Goal: Find specific page/section: Find specific page/section

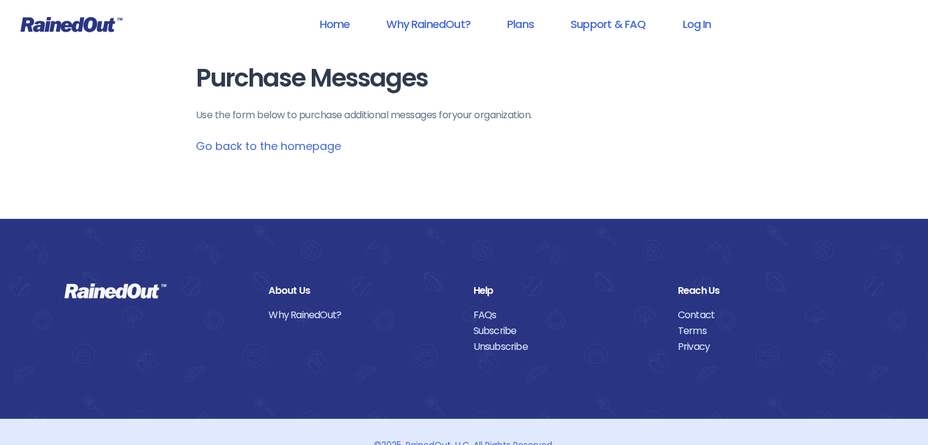
click at [251, 150] on link "Go back to the homepage" at bounding box center [268, 146] width 145 height 15
click at [346, 26] on link "Home" at bounding box center [334, 23] width 62 height 27
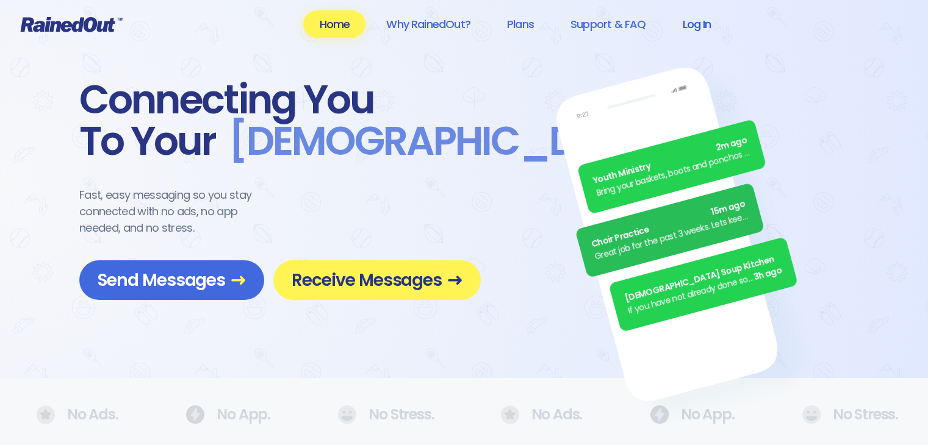
click at [698, 24] on link "Log In" at bounding box center [696, 23] width 60 height 27
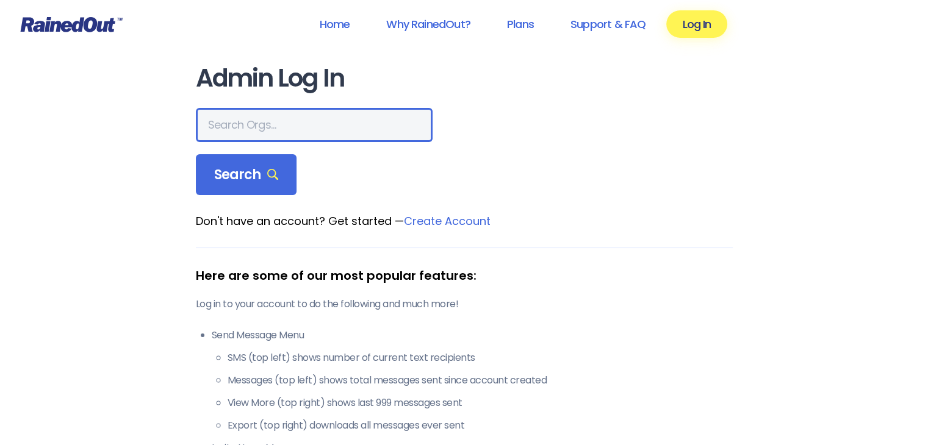
click at [343, 118] on input "text" at bounding box center [314, 125] width 237 height 34
type input "racquetclub"
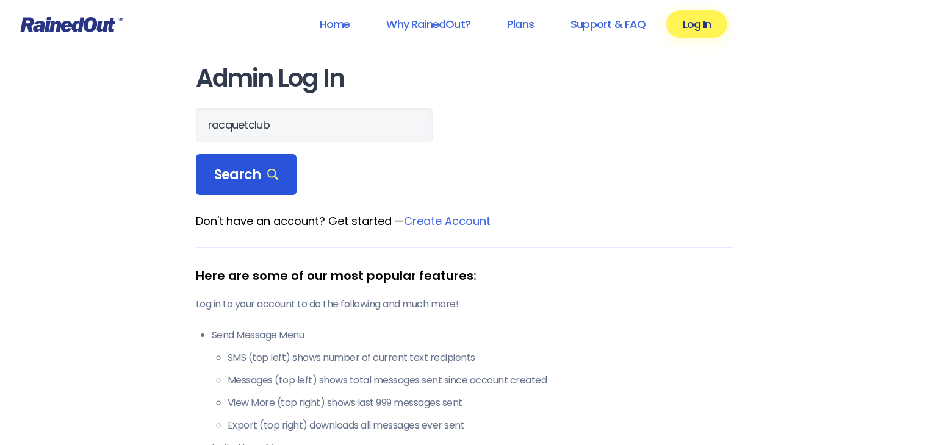
click at [267, 159] on div "Search" at bounding box center [246, 174] width 101 height 41
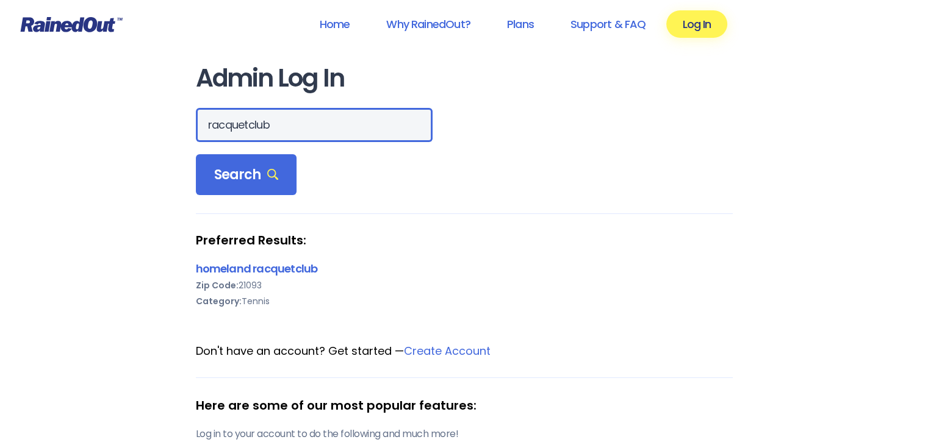
click at [294, 136] on input "racquetclub" at bounding box center [314, 125] width 237 height 34
click at [295, 139] on input "racquetclub" at bounding box center [314, 125] width 237 height 34
type input "29455"
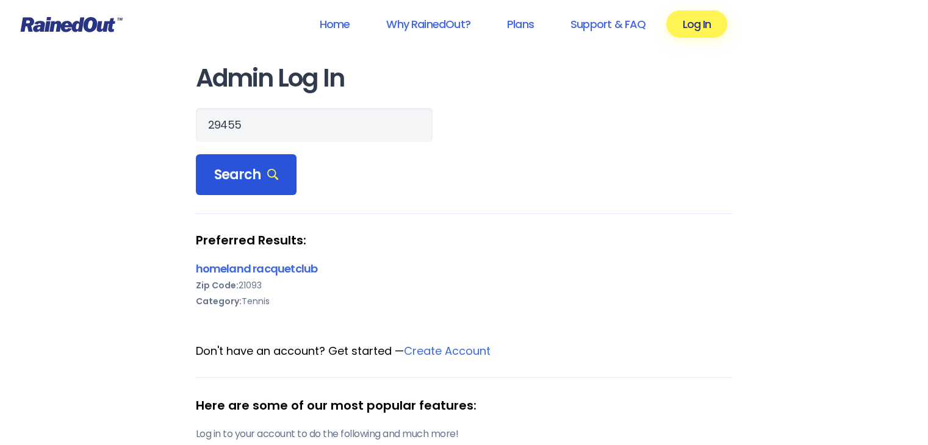
click at [273, 157] on div "Search" at bounding box center [246, 174] width 101 height 41
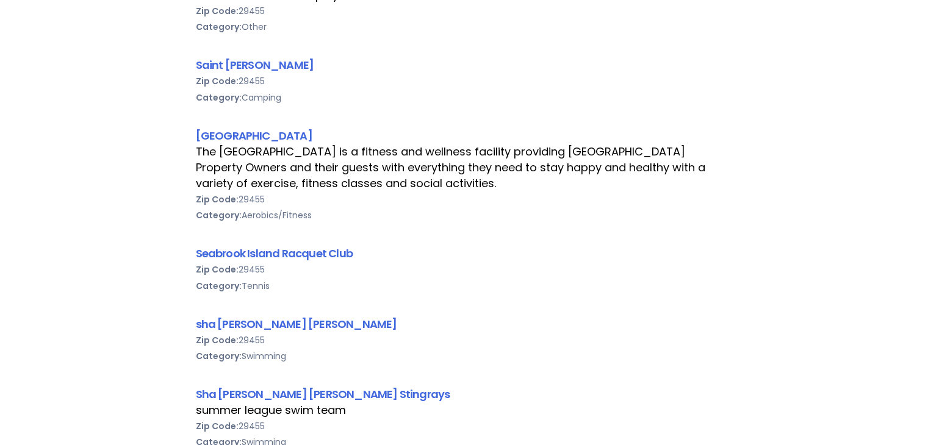
scroll to position [793, 0]
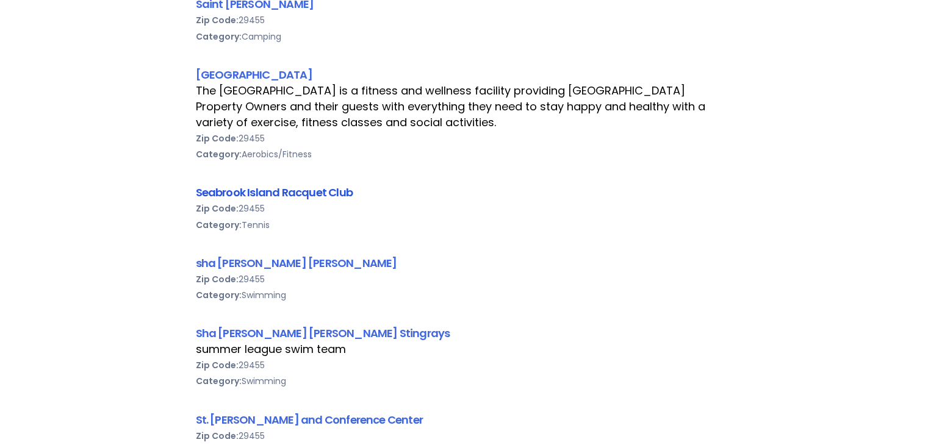
click at [326, 189] on link "Seabrook Island Racquet Club" at bounding box center [274, 192] width 157 height 15
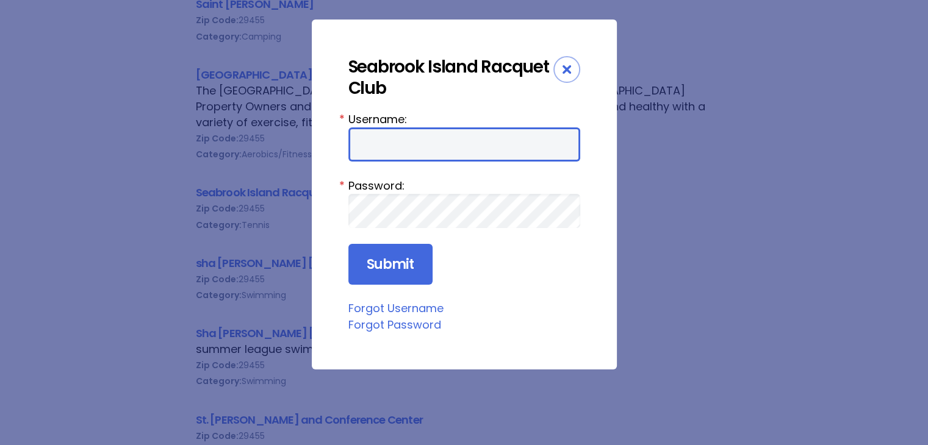
click at [388, 148] on input "Username:" at bounding box center [464, 145] width 232 height 34
type input "racquetclub"
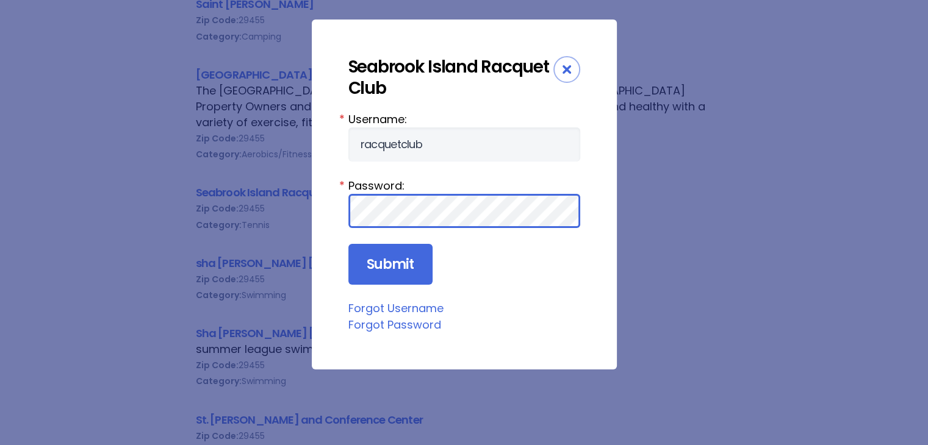
click at [348, 244] on input "Submit" at bounding box center [390, 264] width 84 height 41
